Goal: Check status: Check status

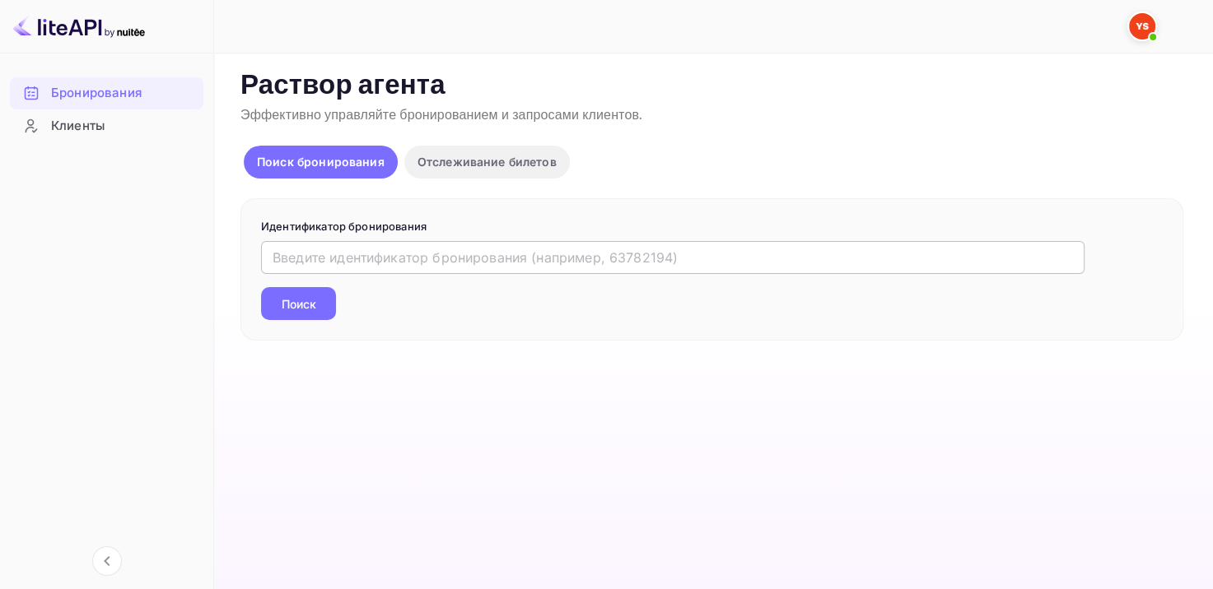
click at [398, 260] on input "text" at bounding box center [672, 257] width 823 height 33
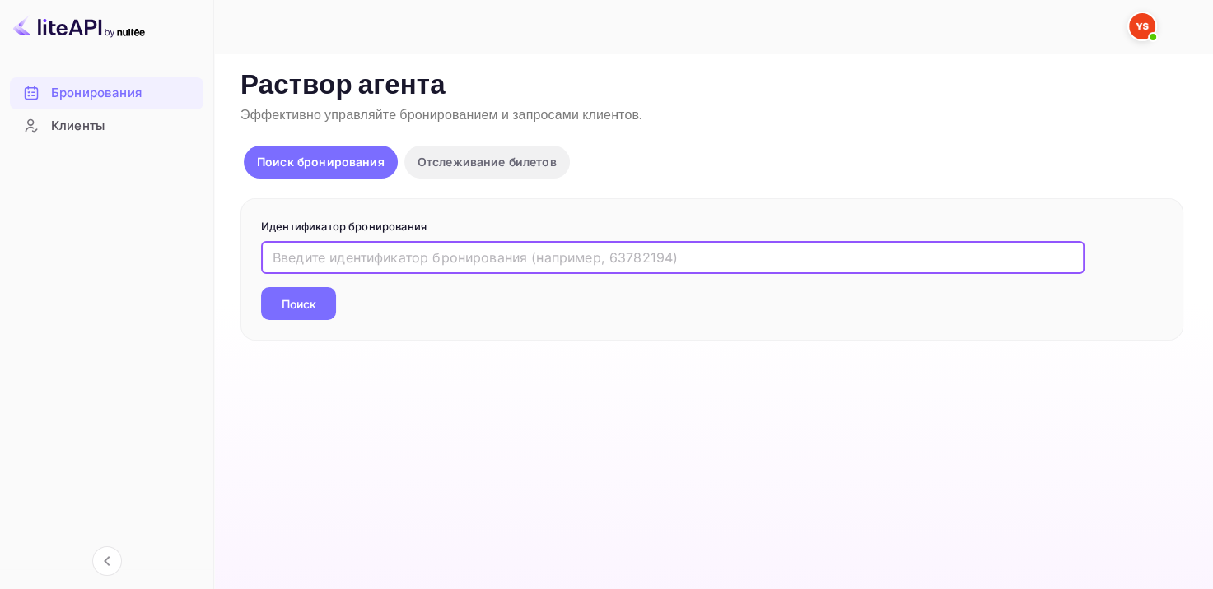
paste input "9448971"
type input "9448971"
click at [308, 308] on ya-tr-span "Поиск" at bounding box center [299, 304] width 35 height 17
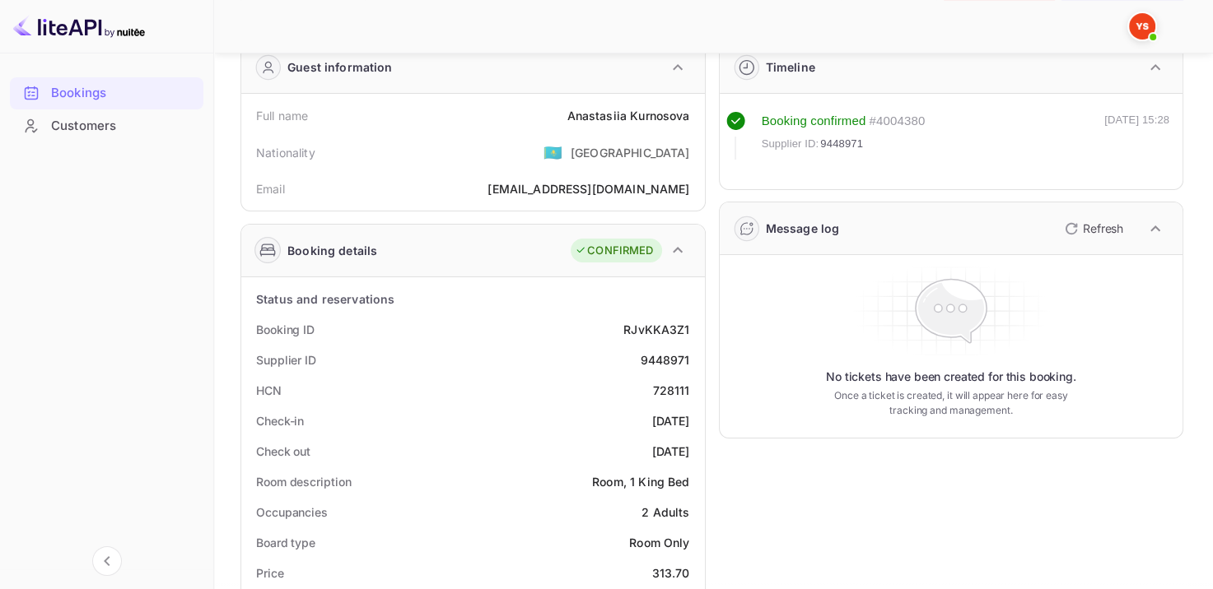
scroll to position [82, 0]
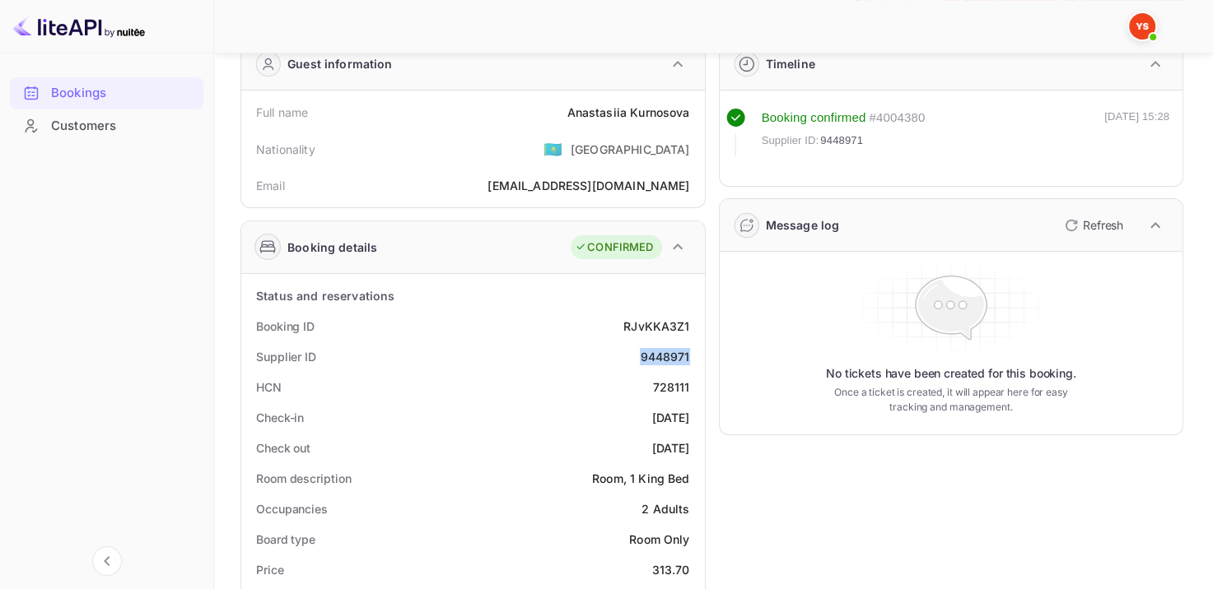
drag, startPoint x: 638, startPoint y: 359, endPoint x: 692, endPoint y: 362, distance: 53.6
click at [692, 362] on div "Supplier ID 9448971" at bounding box center [473, 357] width 450 height 30
copy div "9448971"
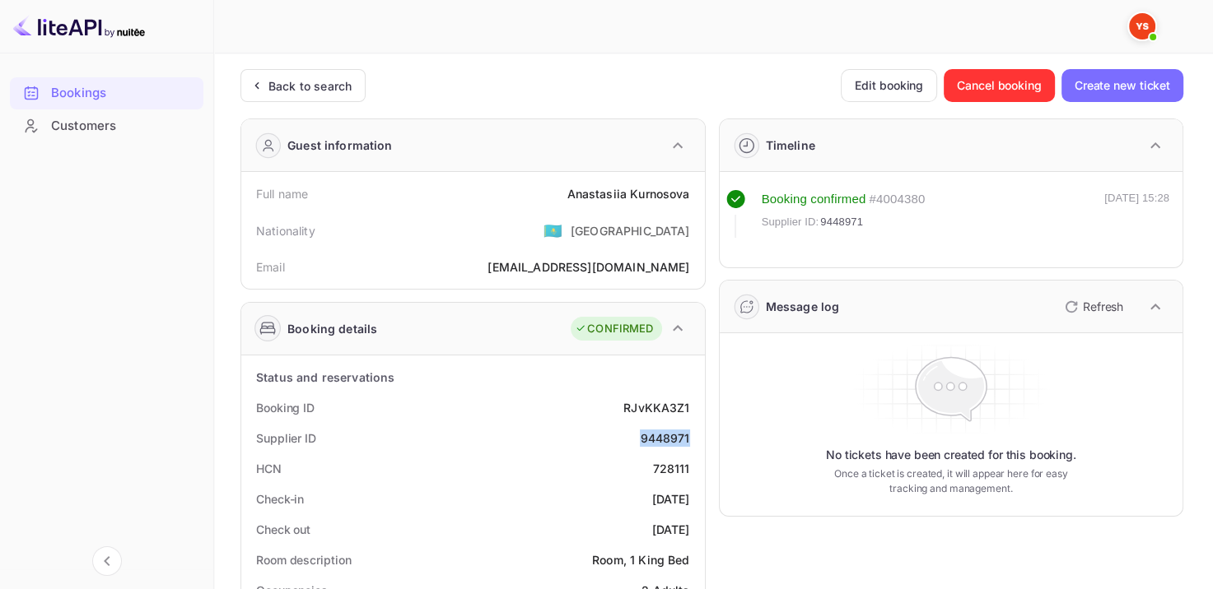
scroll to position [0, 0]
drag, startPoint x: 565, startPoint y: 198, endPoint x: 691, endPoint y: 207, distance: 126.3
click at [691, 207] on div "Full name [PERSON_NAME]" at bounding box center [473, 194] width 450 height 30
copy div "[PERSON_NAME]"
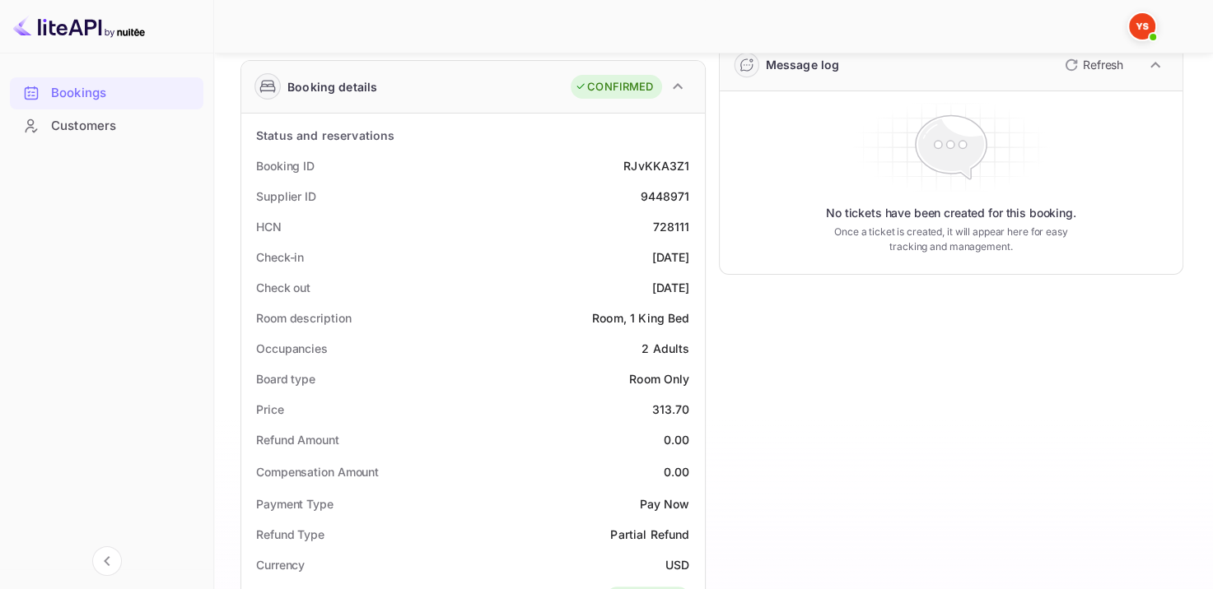
scroll to position [247, 0]
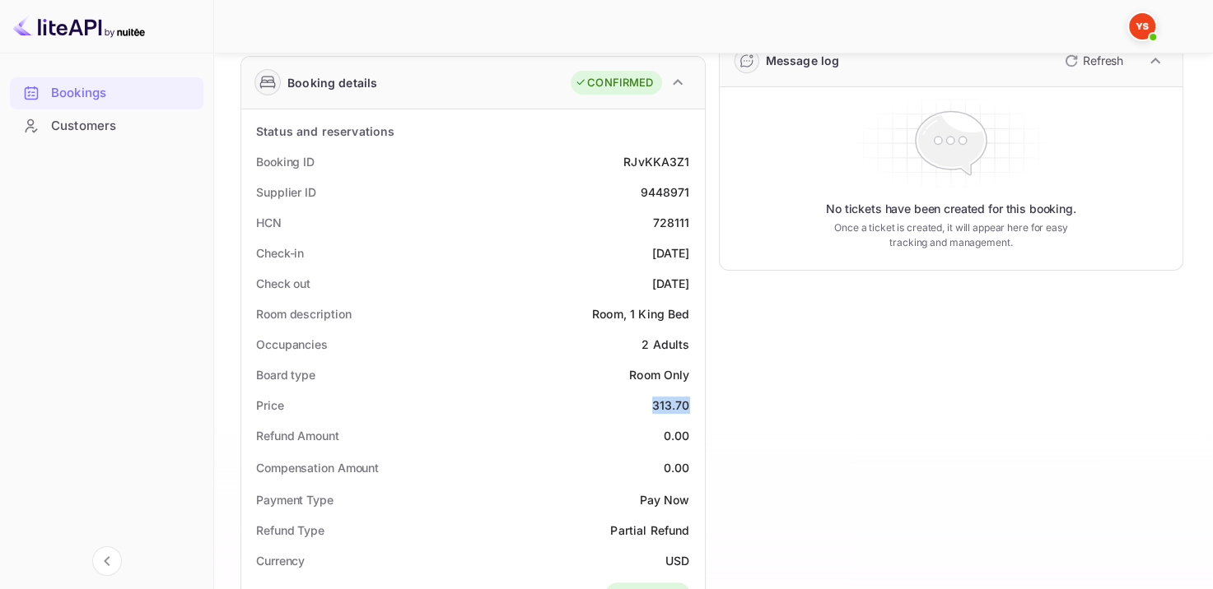
drag, startPoint x: 644, startPoint y: 406, endPoint x: 692, endPoint y: 408, distance: 48.6
click at [692, 408] on div "Price 313.70" at bounding box center [473, 405] width 450 height 30
copy div "313.70"
